Goal: Navigation & Orientation: Find specific page/section

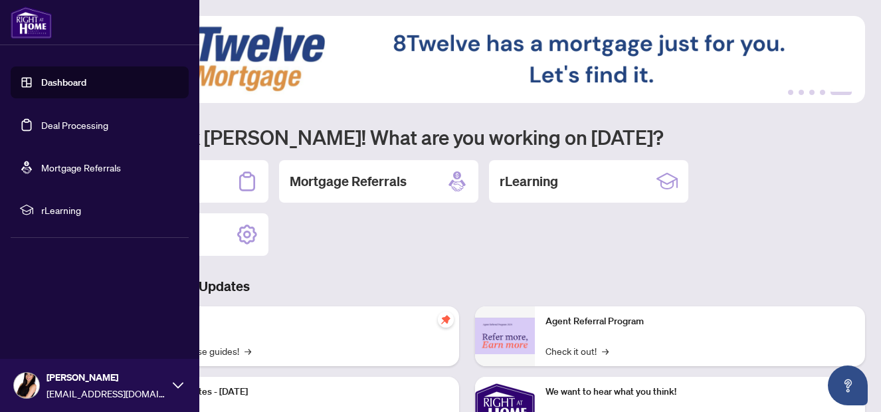
scroll to position [201, 0]
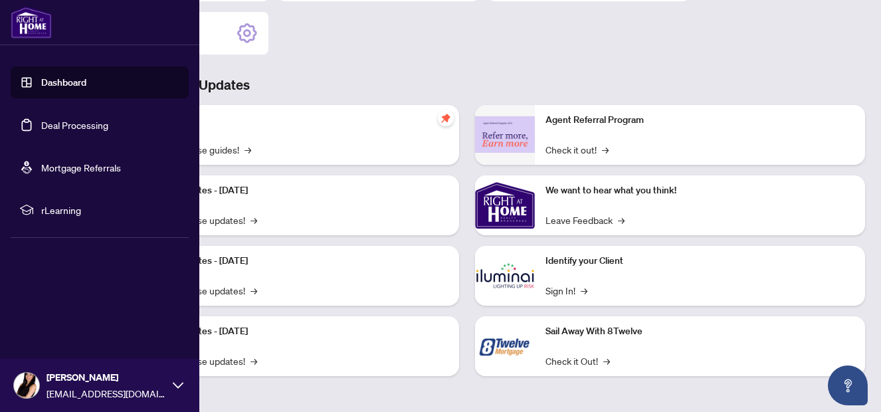
click at [50, 88] on link "Dashboard" at bounding box center [63, 82] width 45 height 12
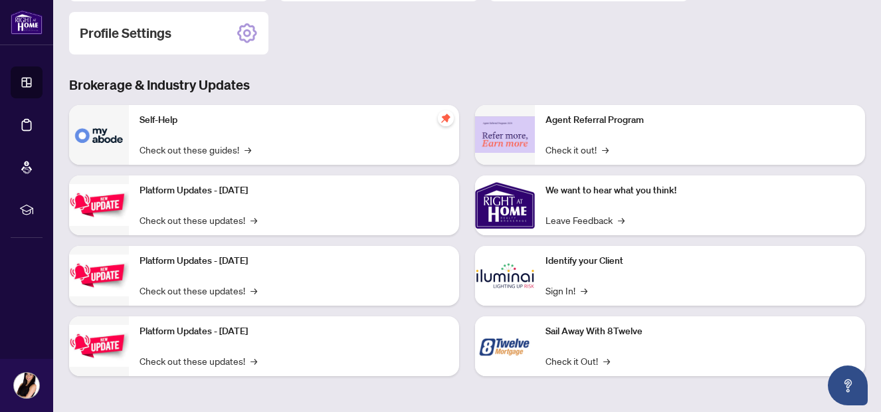
scroll to position [0, 0]
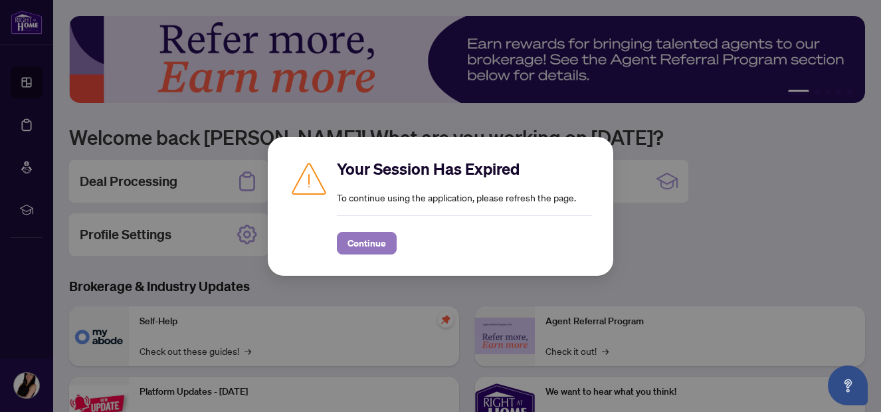
click at [347, 249] on button "Continue" at bounding box center [367, 243] width 60 height 23
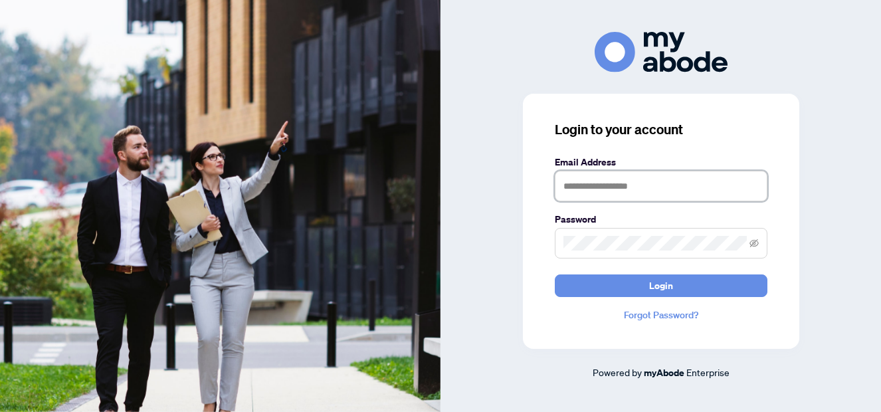
click at [587, 187] on input "text" at bounding box center [661, 186] width 213 height 31
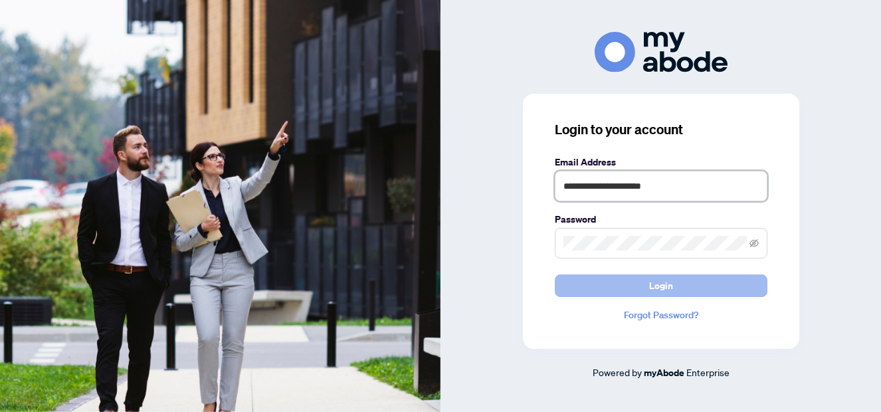
type input "**********"
click at [632, 281] on button "Login" at bounding box center [661, 285] width 213 height 23
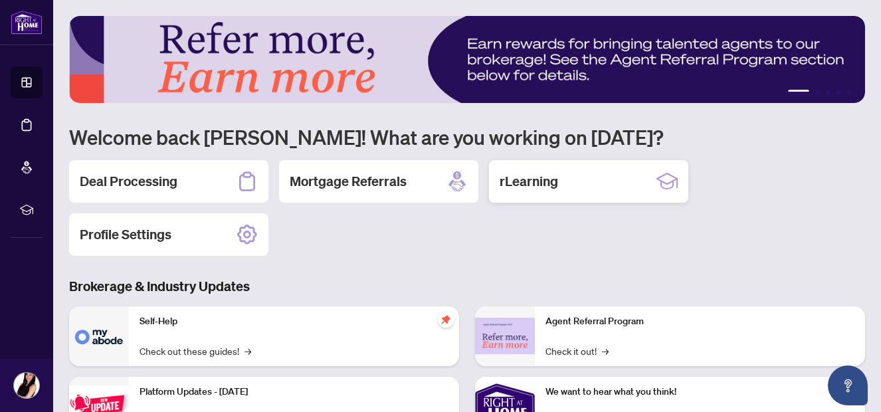
click at [610, 189] on div "rLearning" at bounding box center [588, 181] width 199 height 43
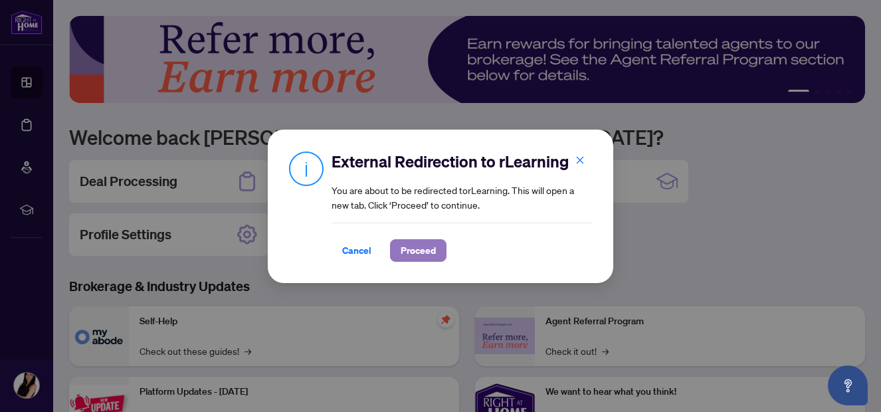
click at [410, 250] on span "Proceed" at bounding box center [418, 250] width 35 height 21
